Goal: Task Accomplishment & Management: Use online tool/utility

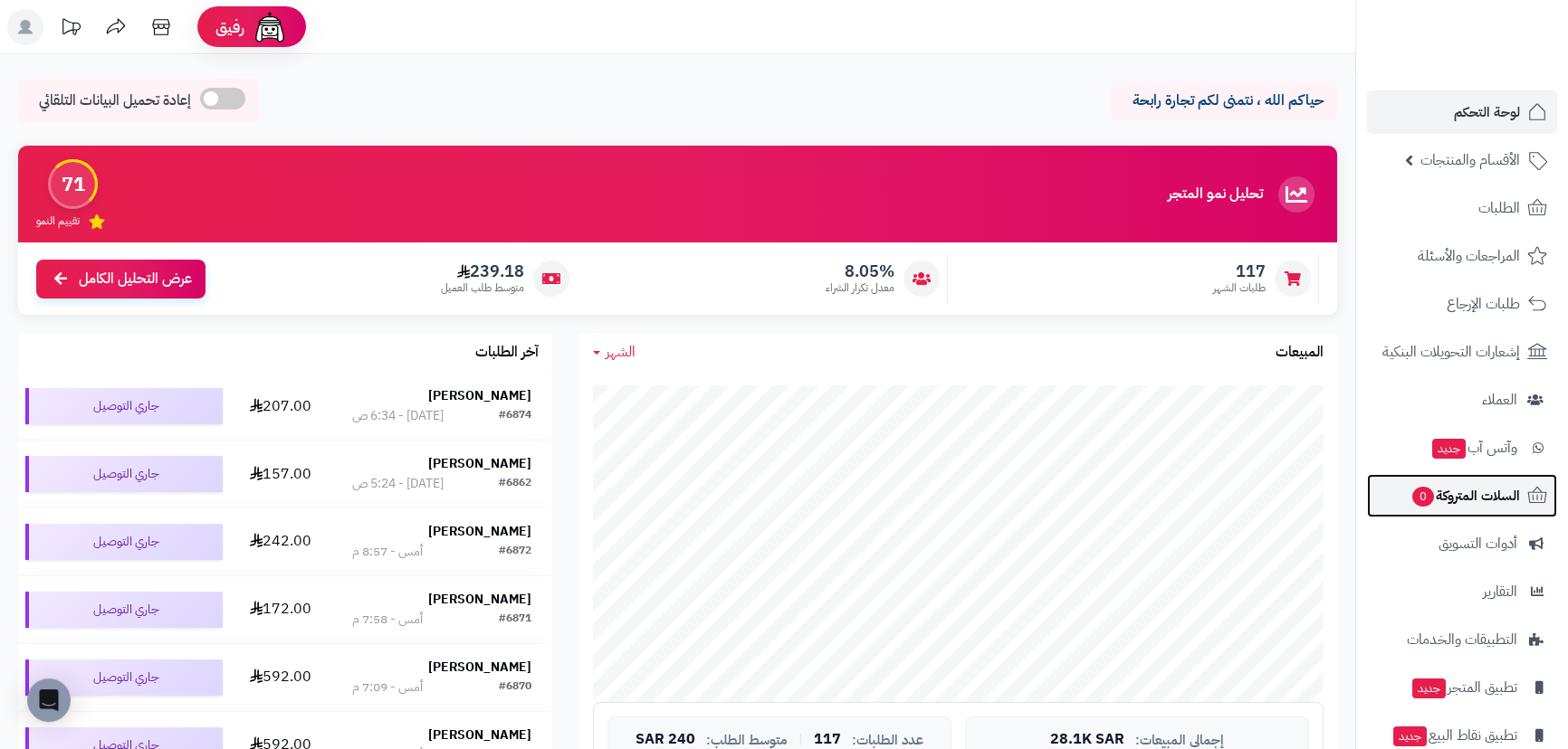
click at [1469, 506] on span "السلات المتروكة 0" at bounding box center [1465, 496] width 109 height 25
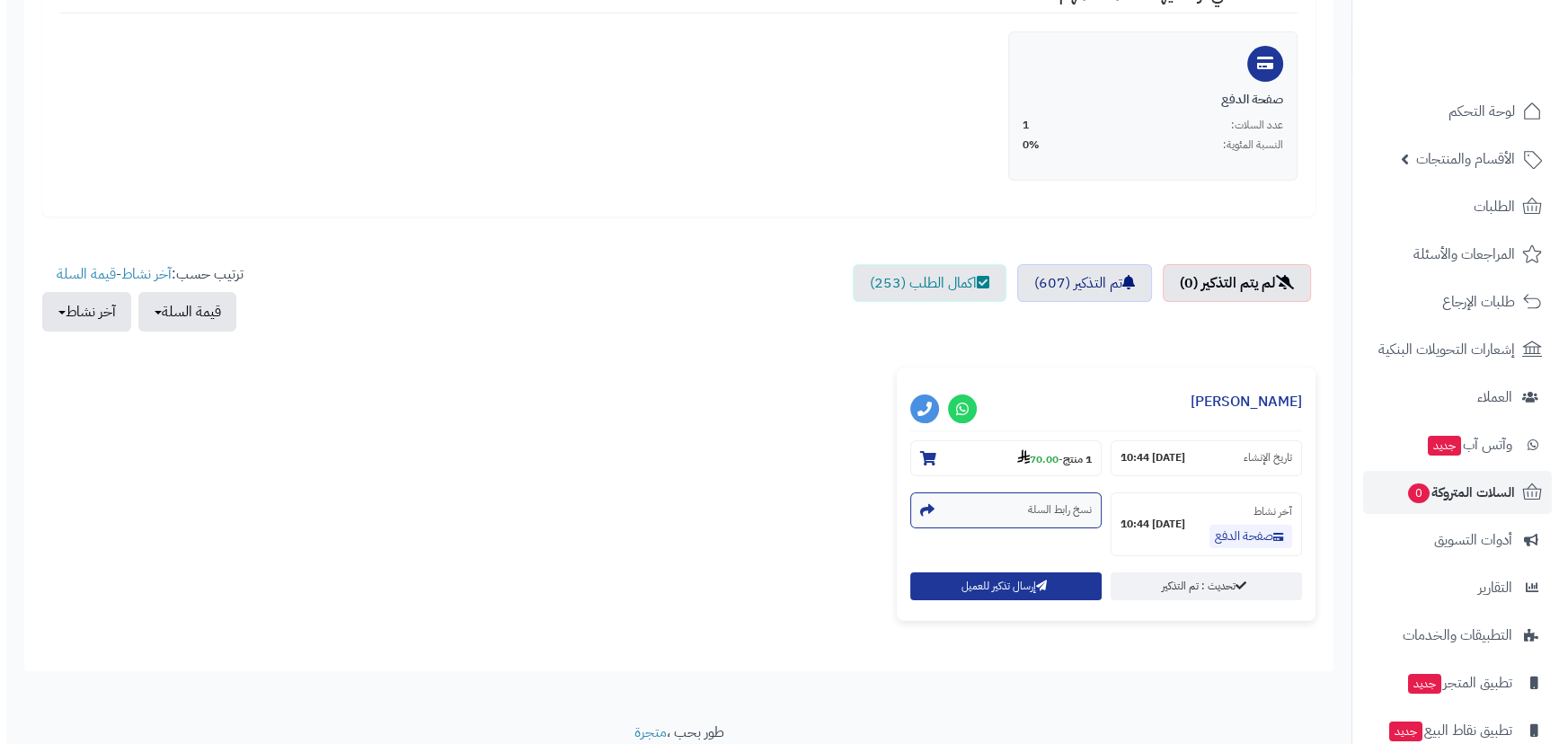
scroll to position [408, 0]
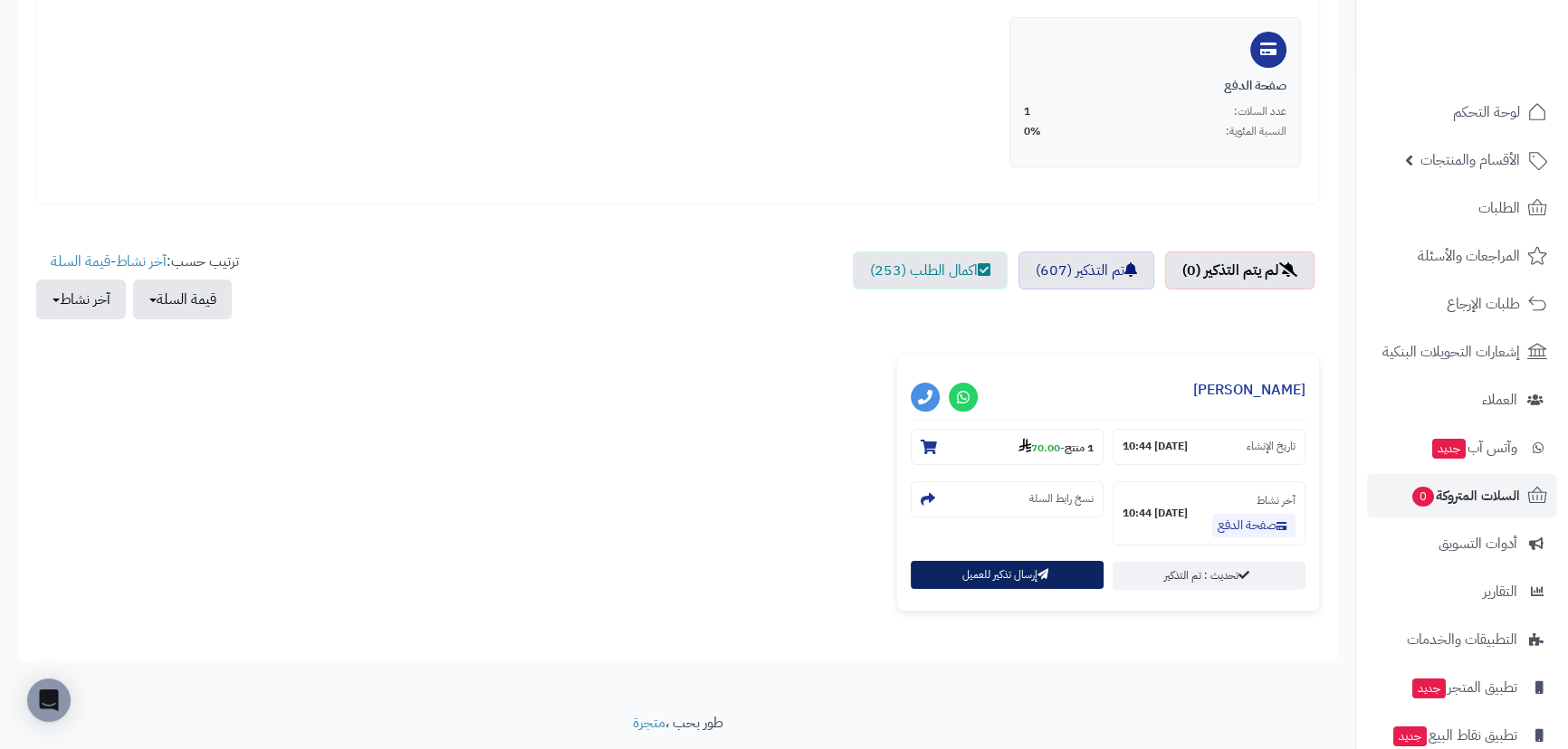
click at [1013, 576] on button "إرسال تذكير للعميل" at bounding box center [1008, 575] width 193 height 28
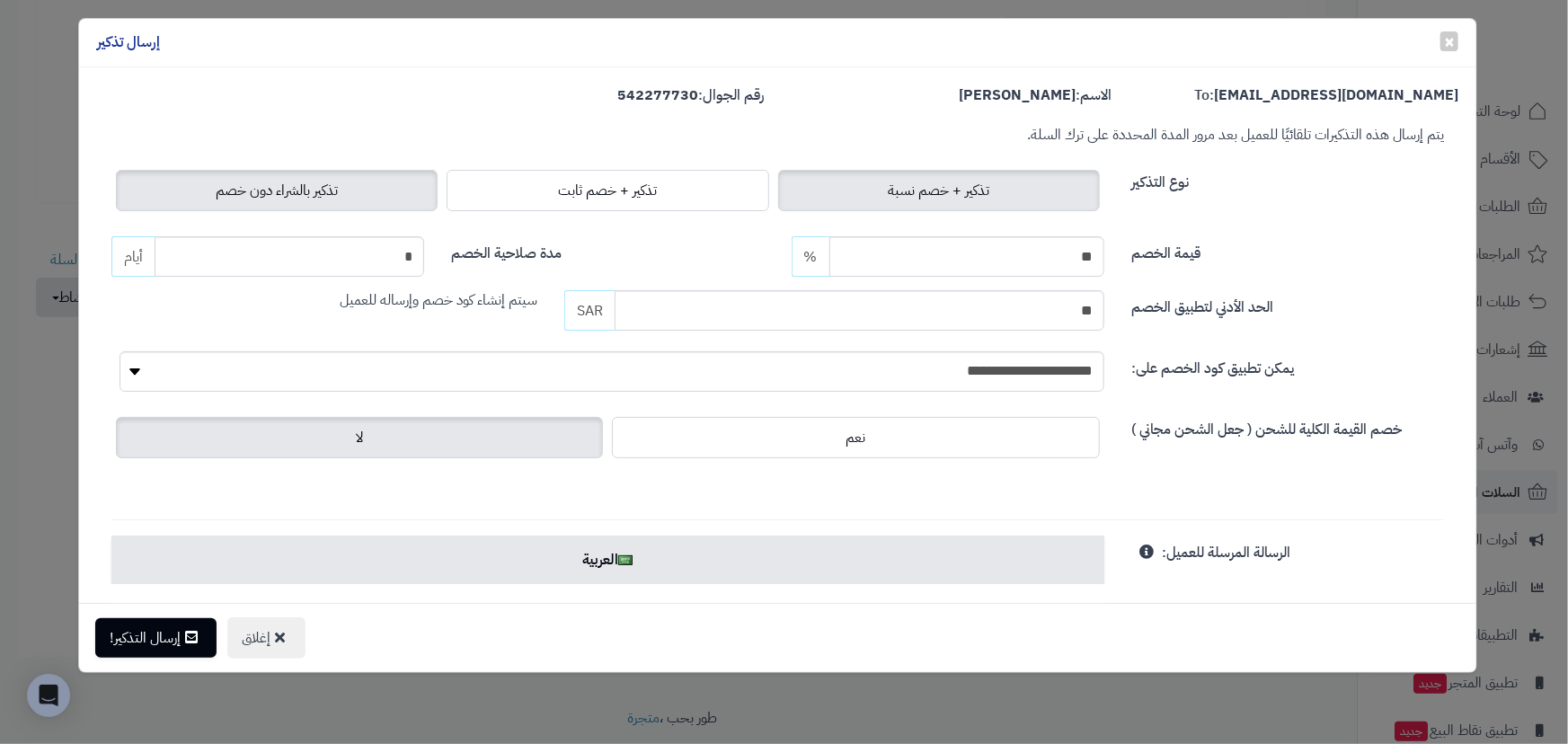
click at [330, 187] on span "تذكير بالشراء دون خصم" at bounding box center [277, 190] width 123 height 21
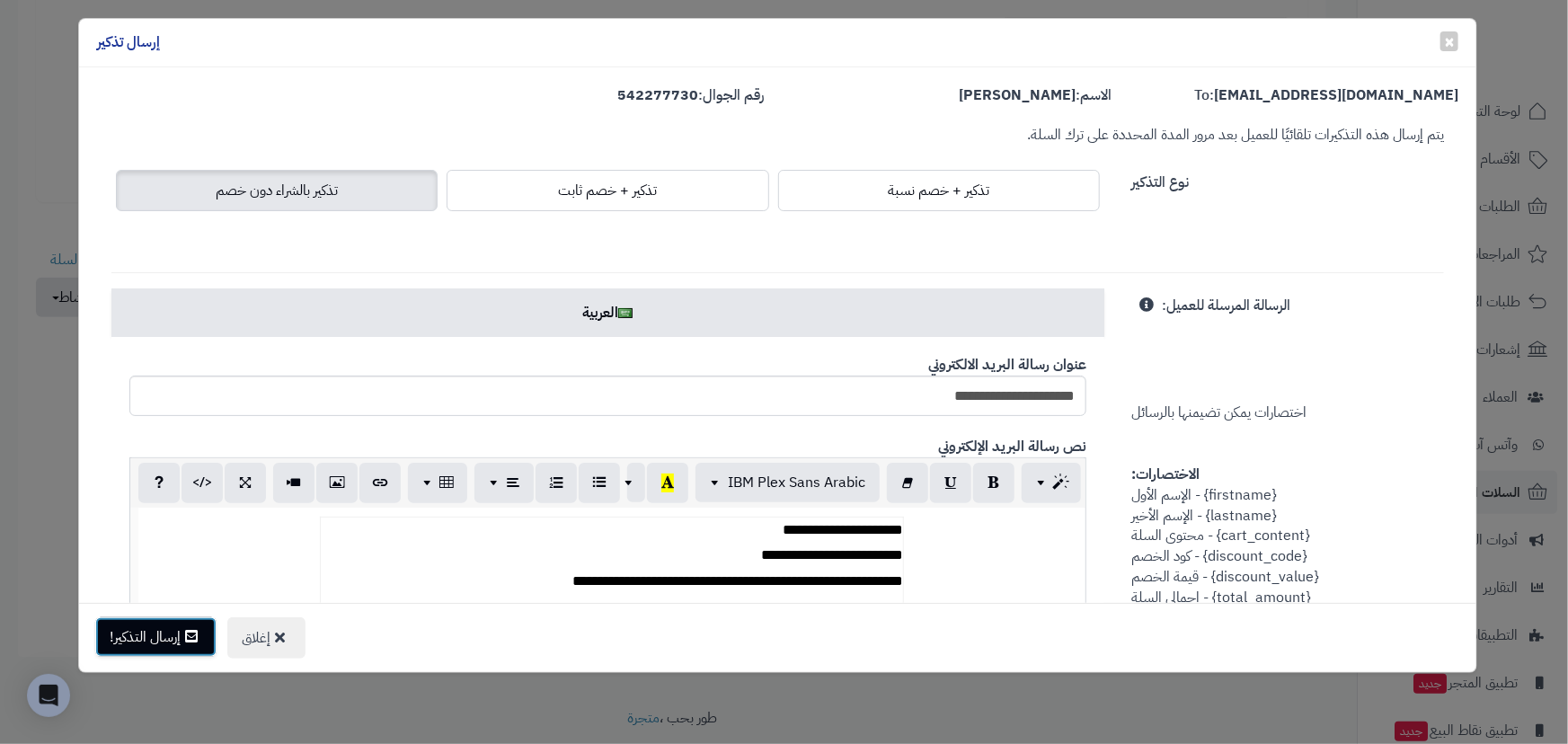
click at [146, 625] on button "إرسال التذكير!" at bounding box center [156, 637] width 122 height 40
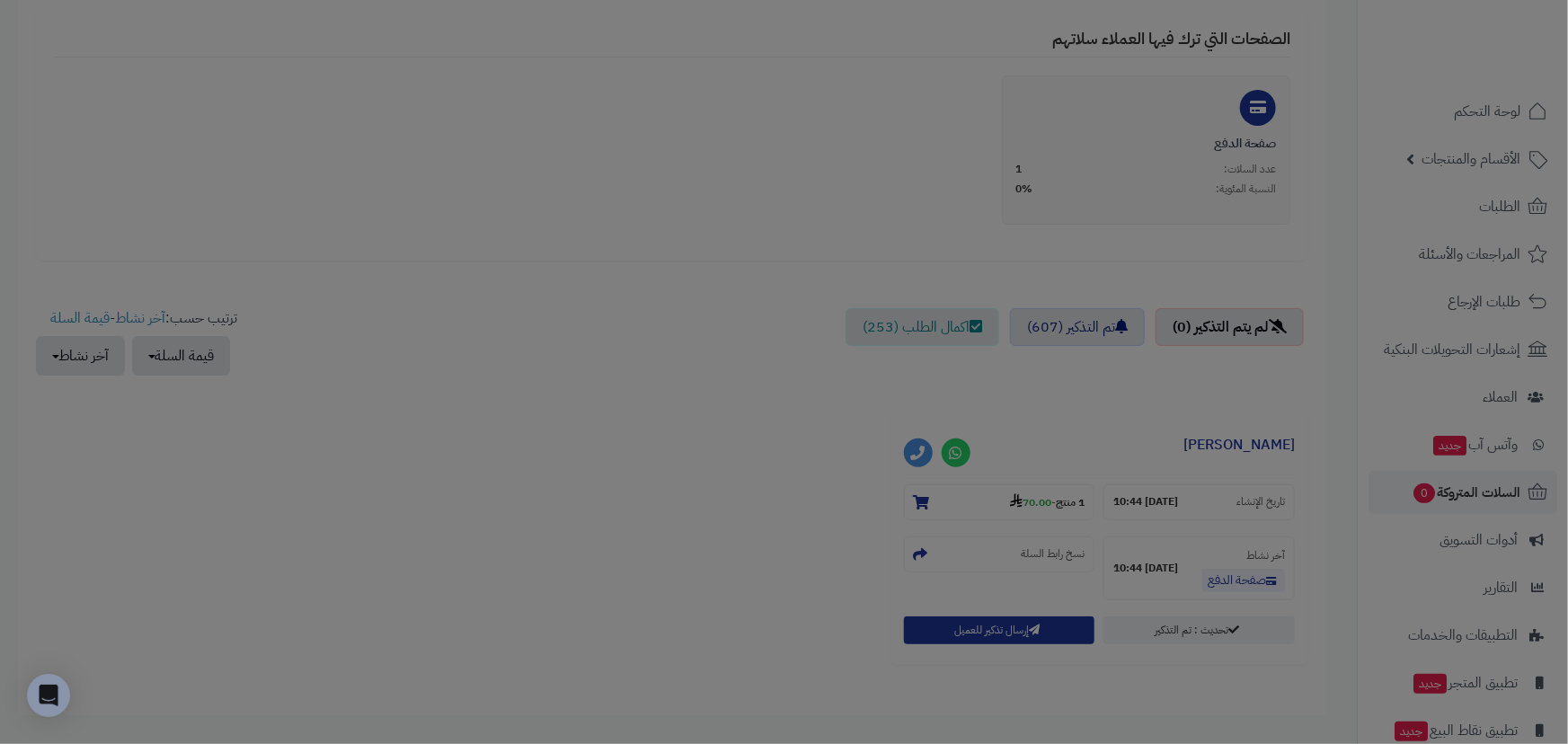
scroll to position [466, 0]
